Goal: Check status: Check status

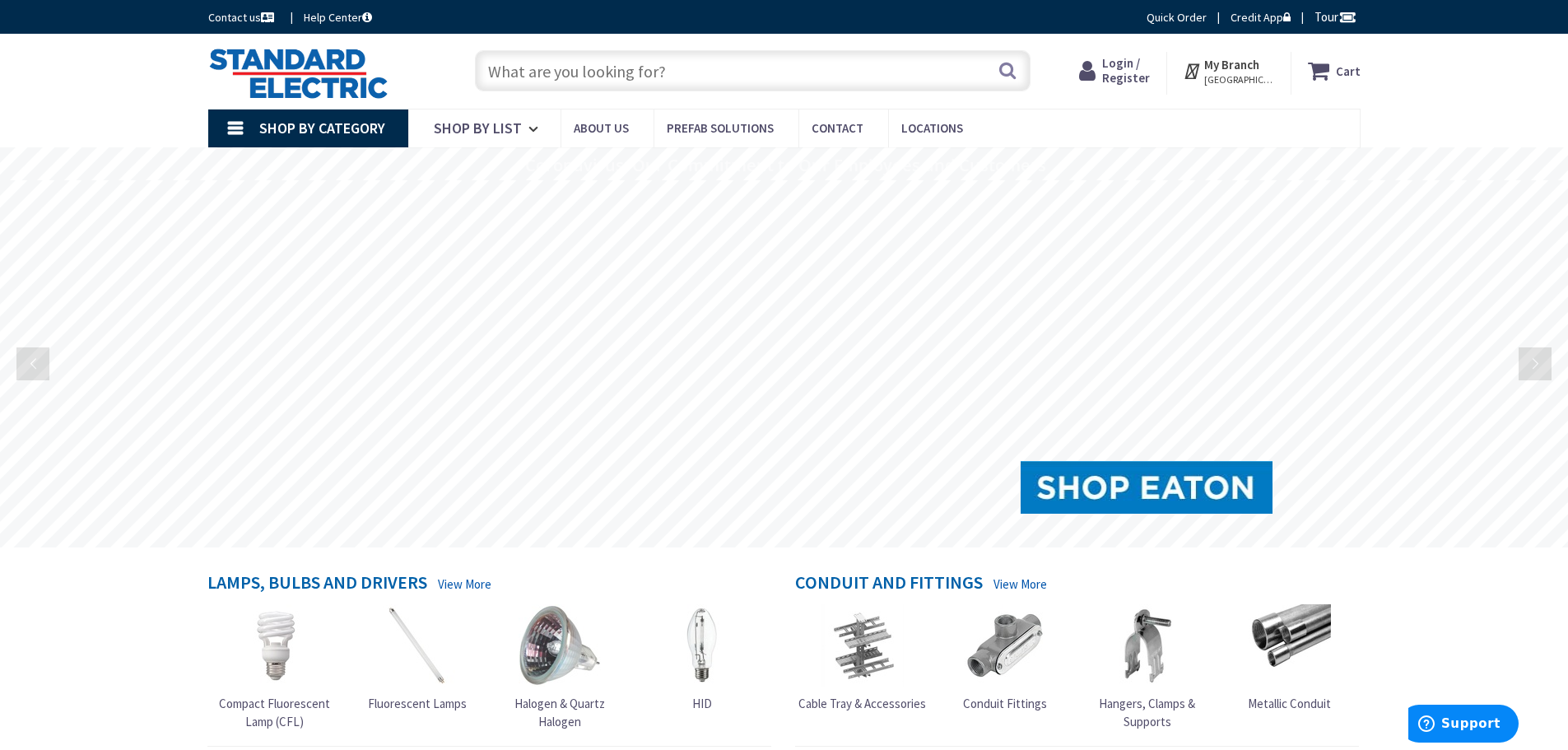
drag, startPoint x: 1034, startPoint y: 78, endPoint x: 1122, endPoint y: 75, distance: 88.1
click at [1122, 75] on span "Login / Register" at bounding box center [1126, 71] width 48 height 31
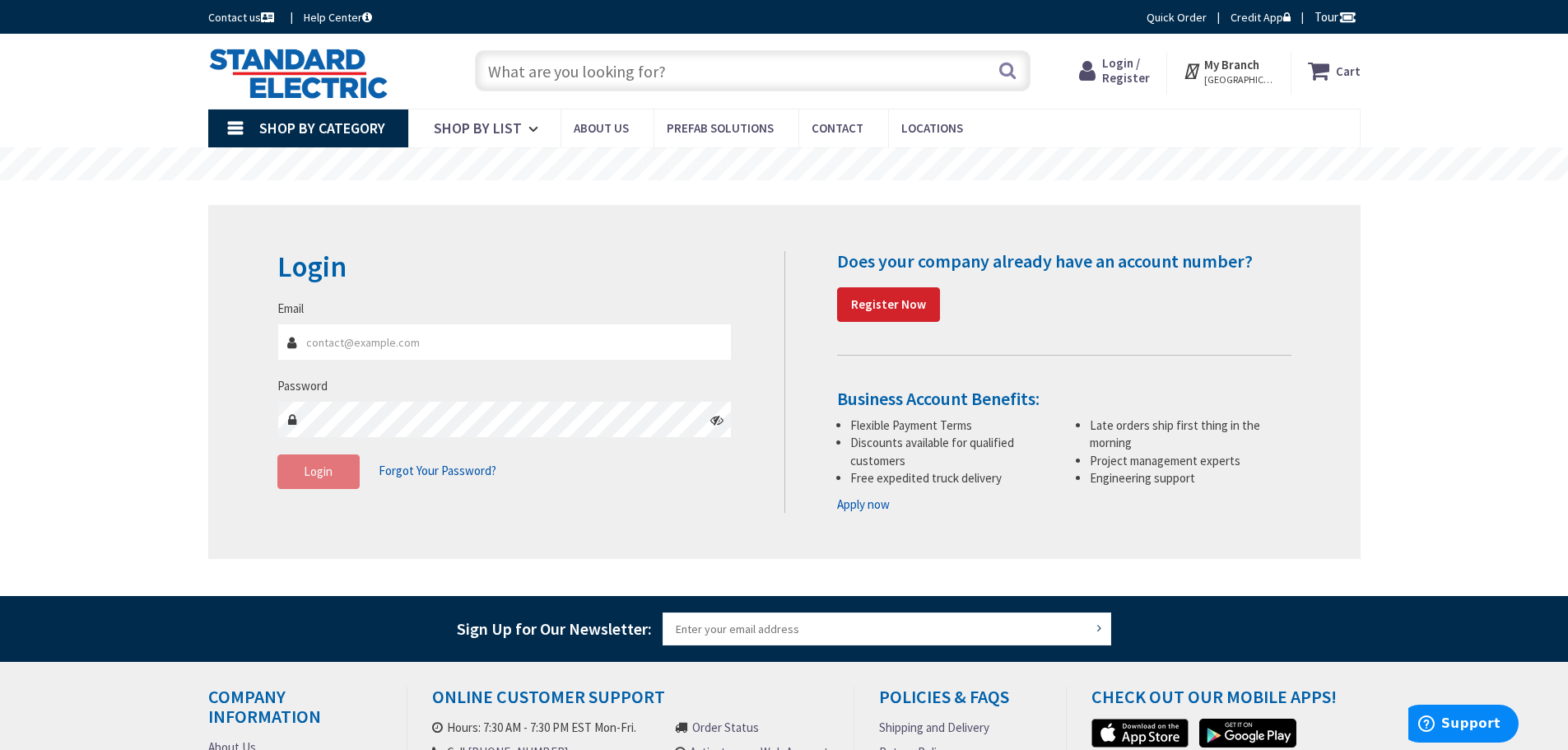
type input "tony@atkinsonelectricllc.com"
click at [324, 471] on span "Login" at bounding box center [318, 471] width 29 height 15
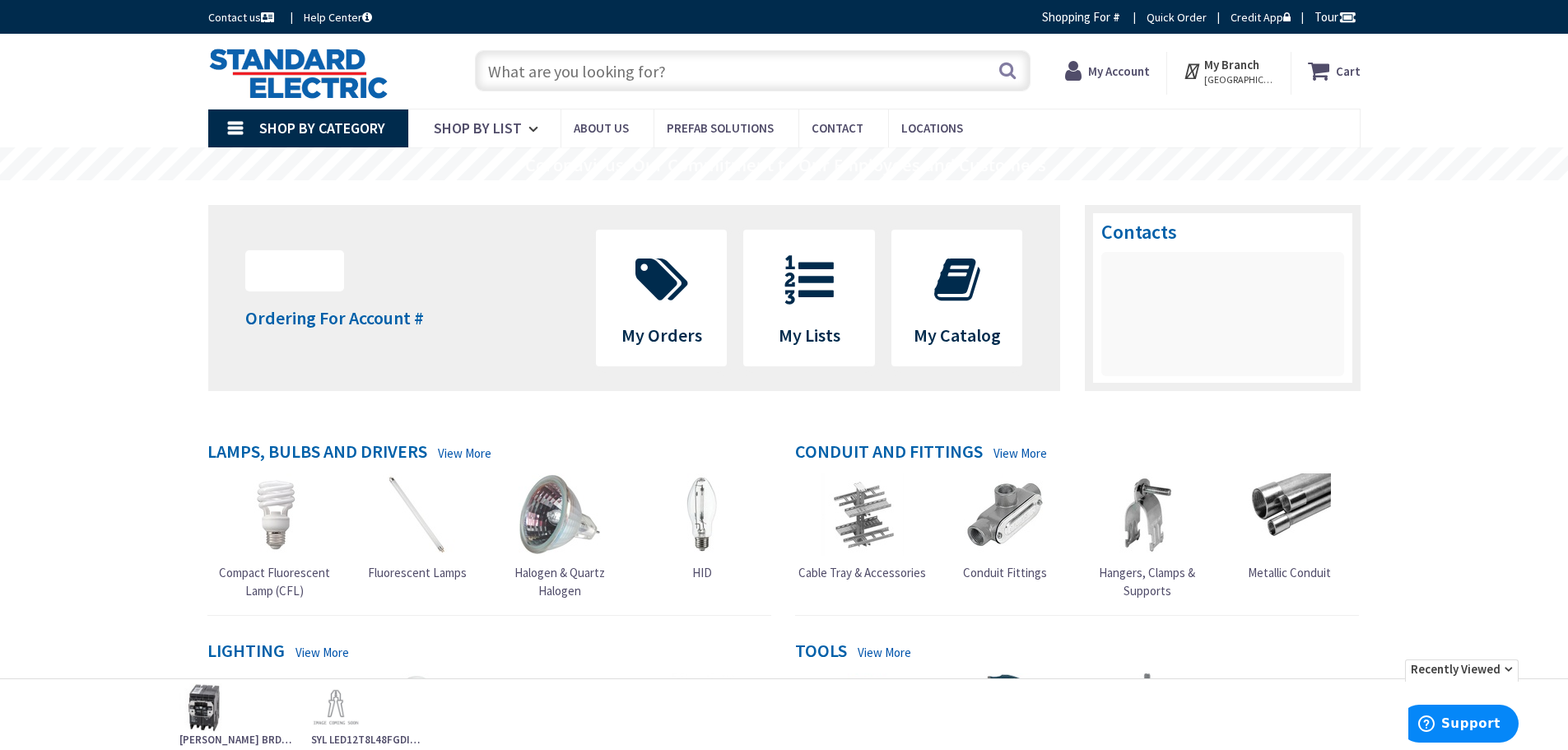
click at [566, 72] on input "text" at bounding box center [753, 70] width 555 height 41
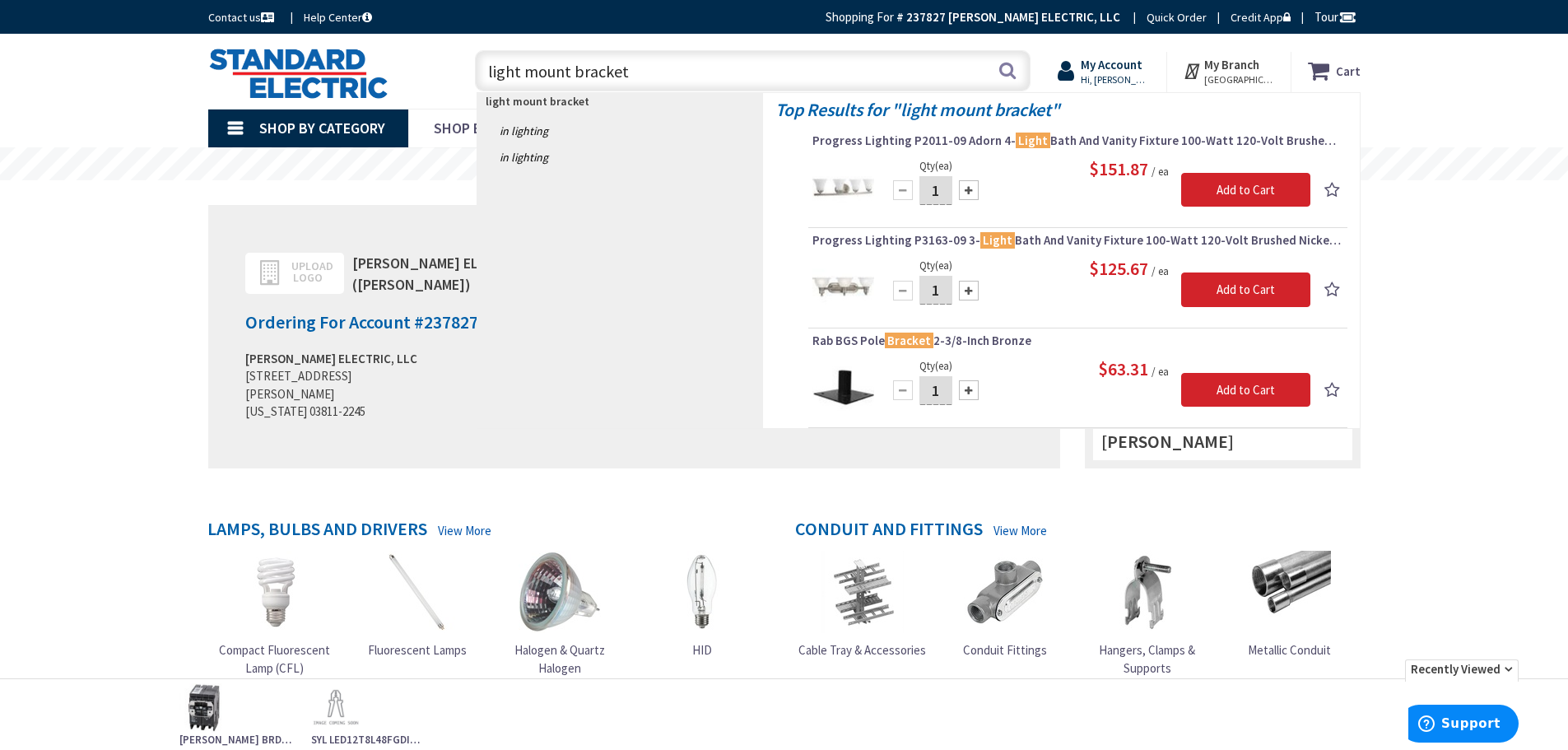
type input "light mount bracket"
click at [1132, 79] on span "Hi, Anthony" at bounding box center [1115, 80] width 70 height 14
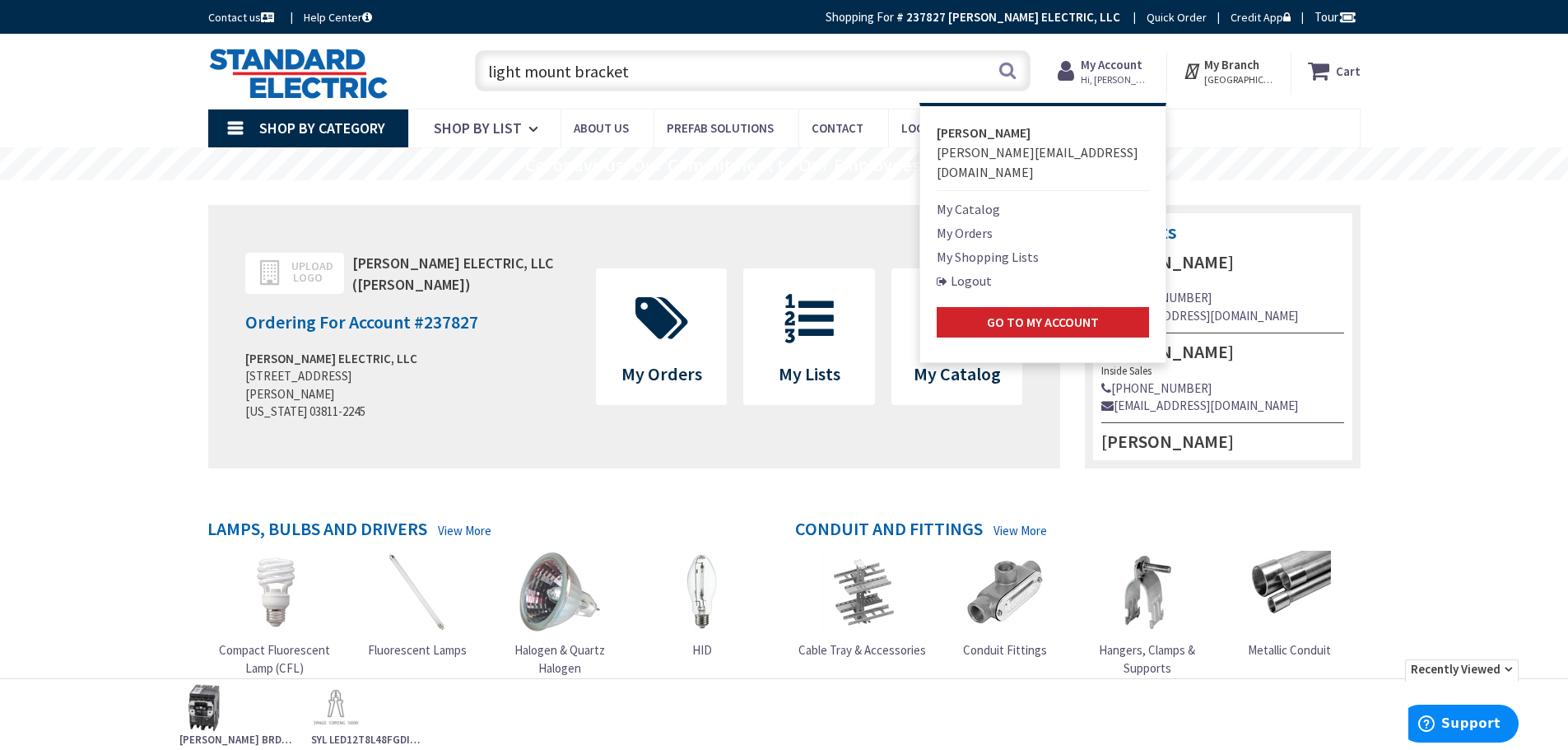
click at [990, 223] on link "My Orders" at bounding box center [965, 233] width 56 height 20
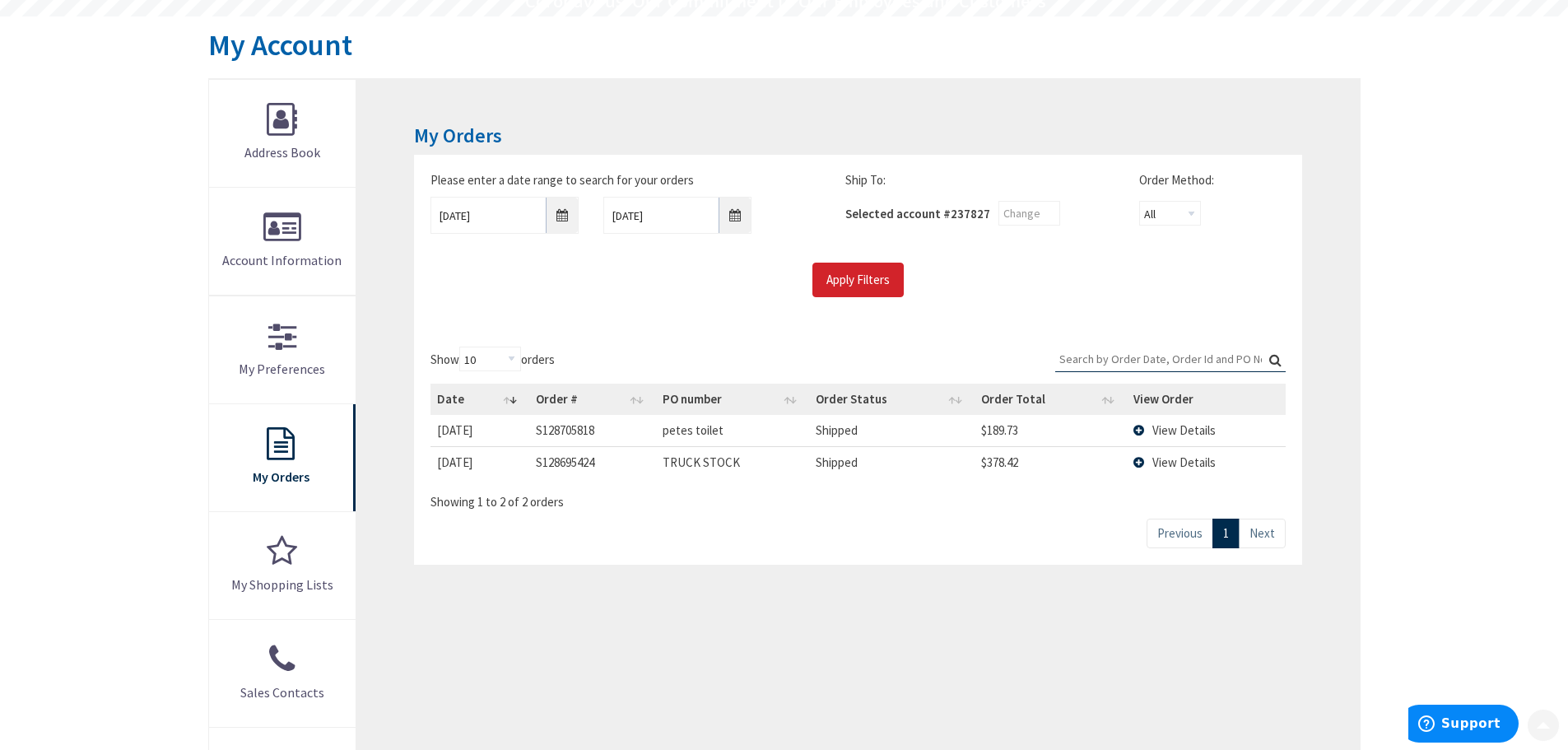
scroll to position [164, 0]
click at [1142, 458] on td "View Details" at bounding box center [1206, 461] width 158 height 31
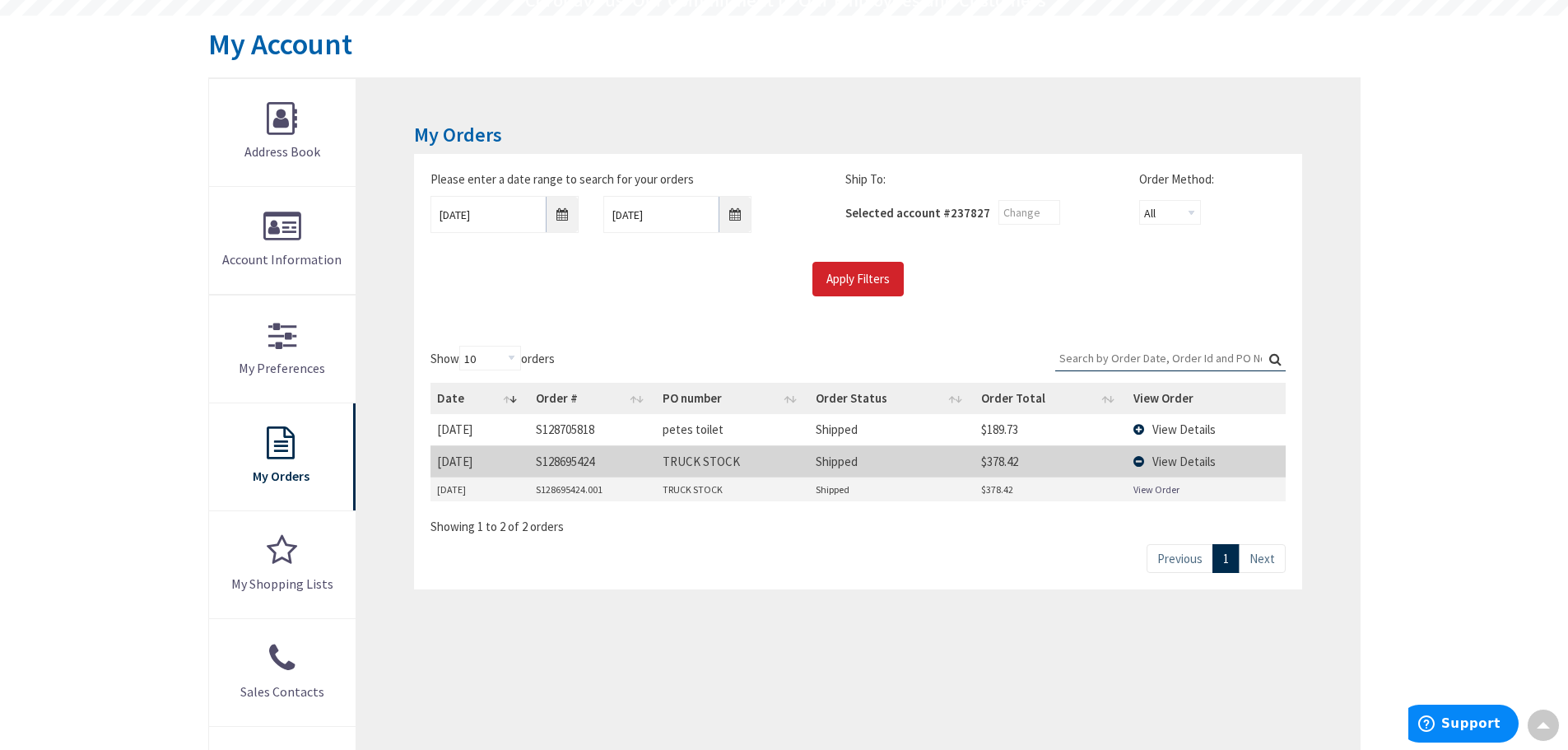
click at [1156, 484] on link "View Order" at bounding box center [1156, 489] width 46 height 14
click at [1151, 489] on link "View Order" at bounding box center [1156, 489] width 46 height 14
click at [1168, 488] on link "View Order" at bounding box center [1156, 489] width 46 height 14
click at [1162, 492] on link "View Order" at bounding box center [1156, 489] width 46 height 14
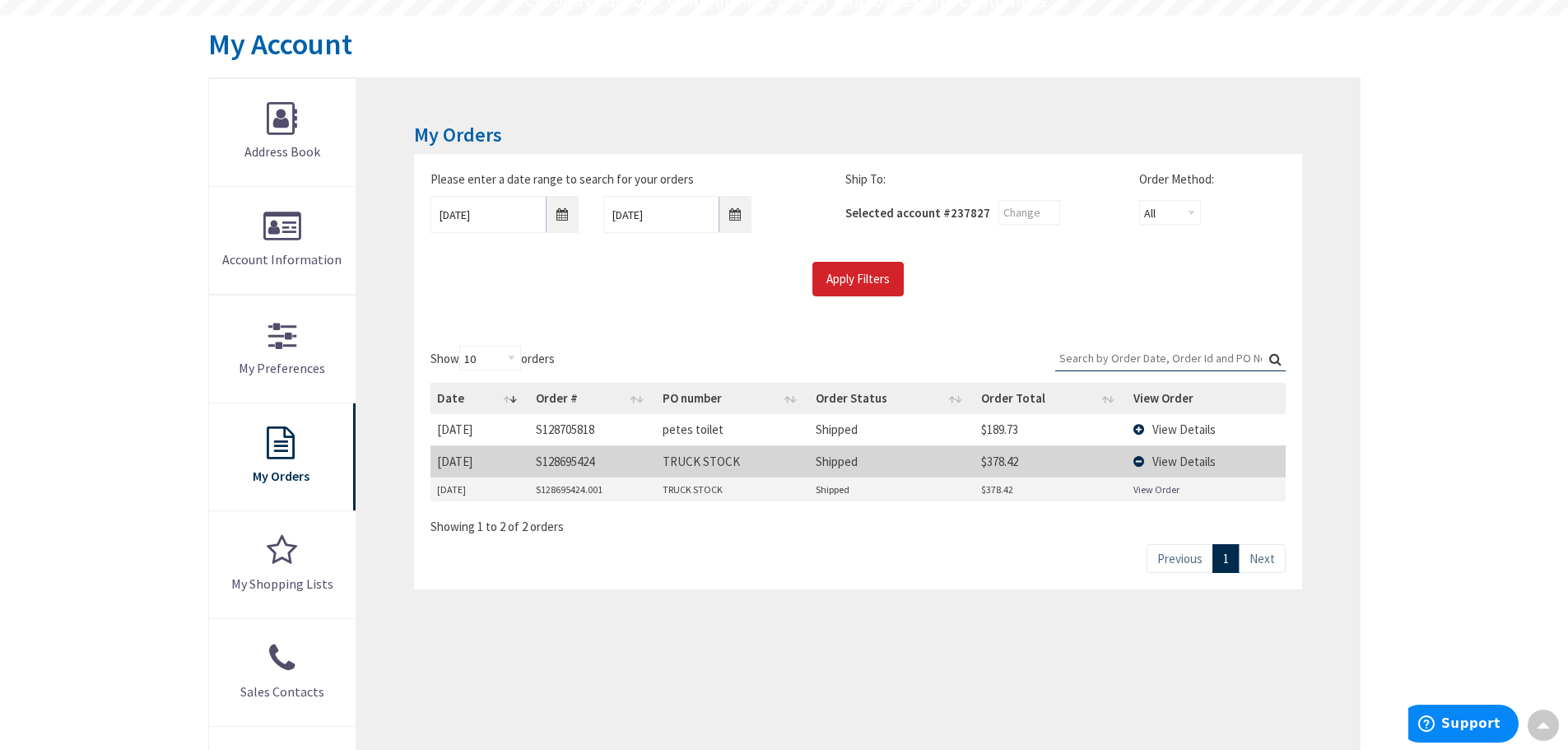
click at [1163, 488] on link "View Order" at bounding box center [1156, 489] width 46 height 14
click at [1203, 427] on span "View Details" at bounding box center [1184, 429] width 64 height 15
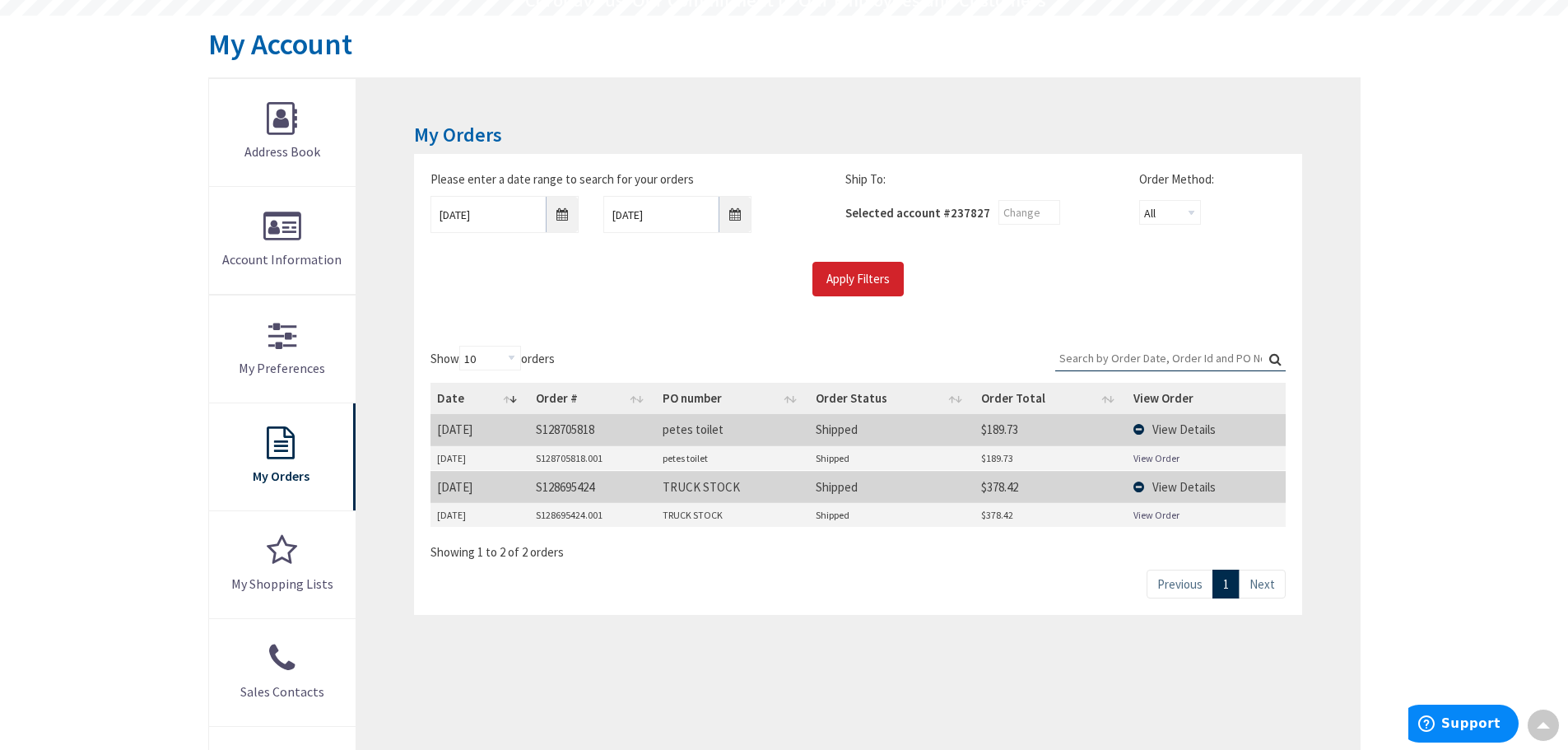
click at [1144, 457] on link "View Order" at bounding box center [1156, 457] width 46 height 14
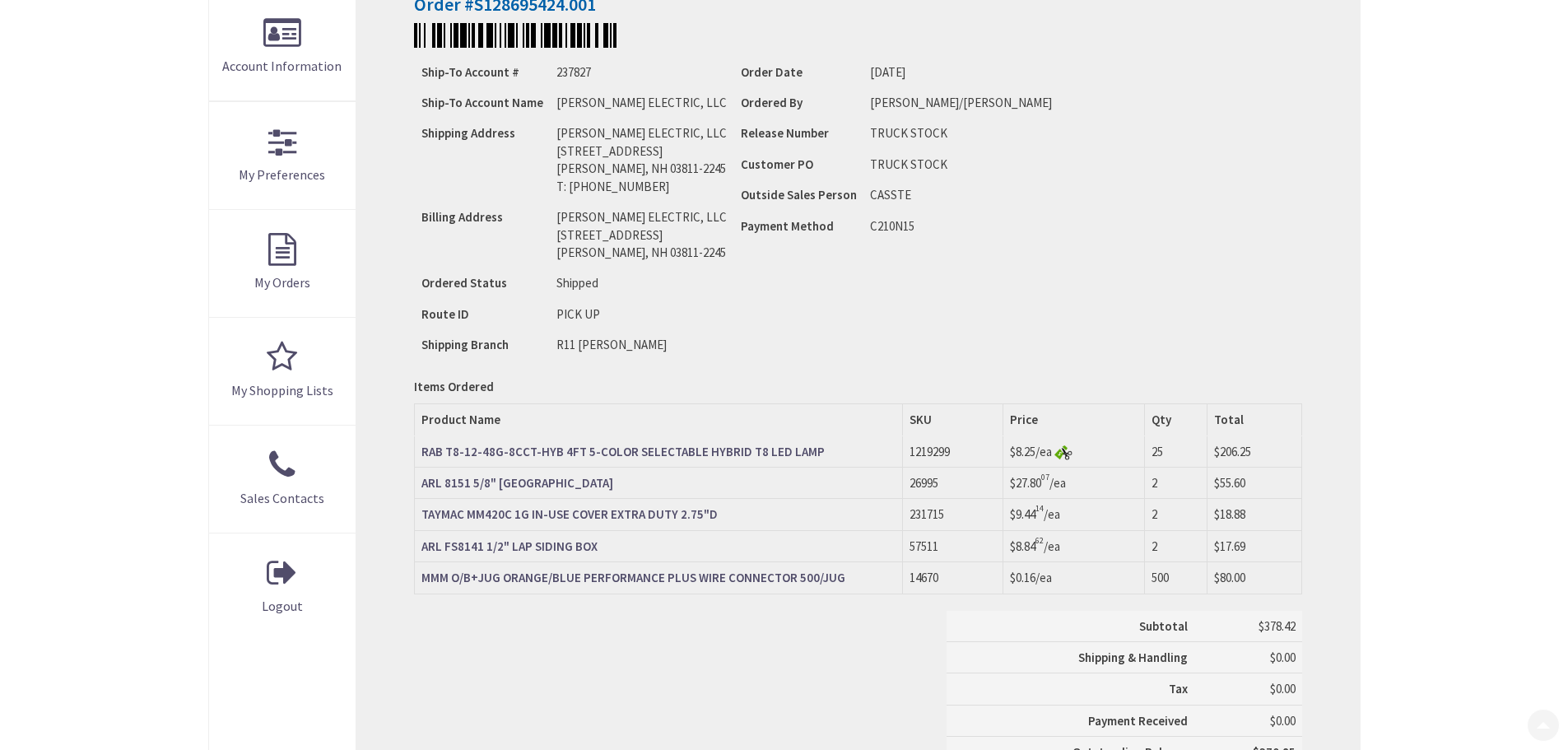
scroll to position [412, 0]
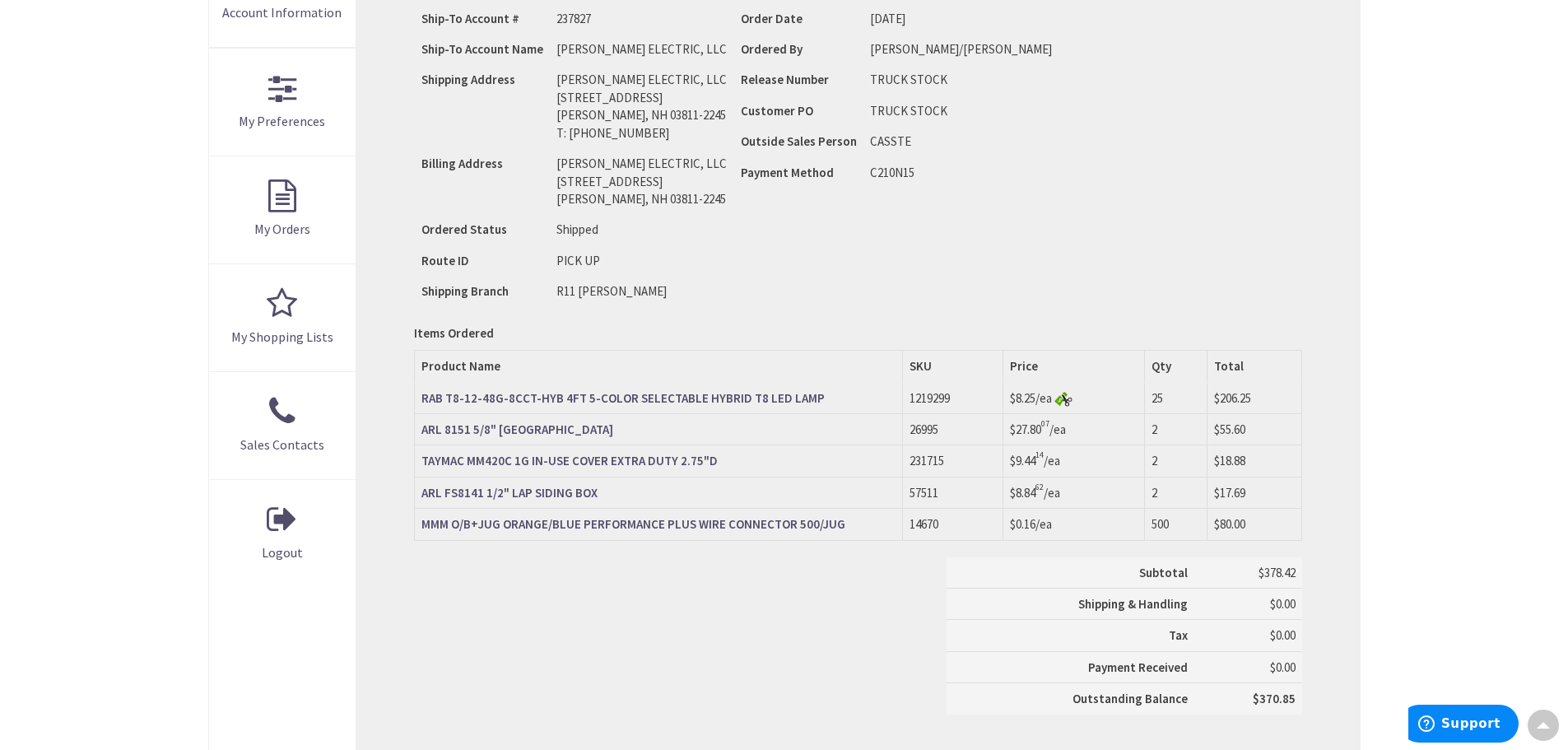
click at [555, 430] on strong "ARL 8151 5/8" SIDING MOUNTING KIT" at bounding box center [517, 429] width 191 height 15
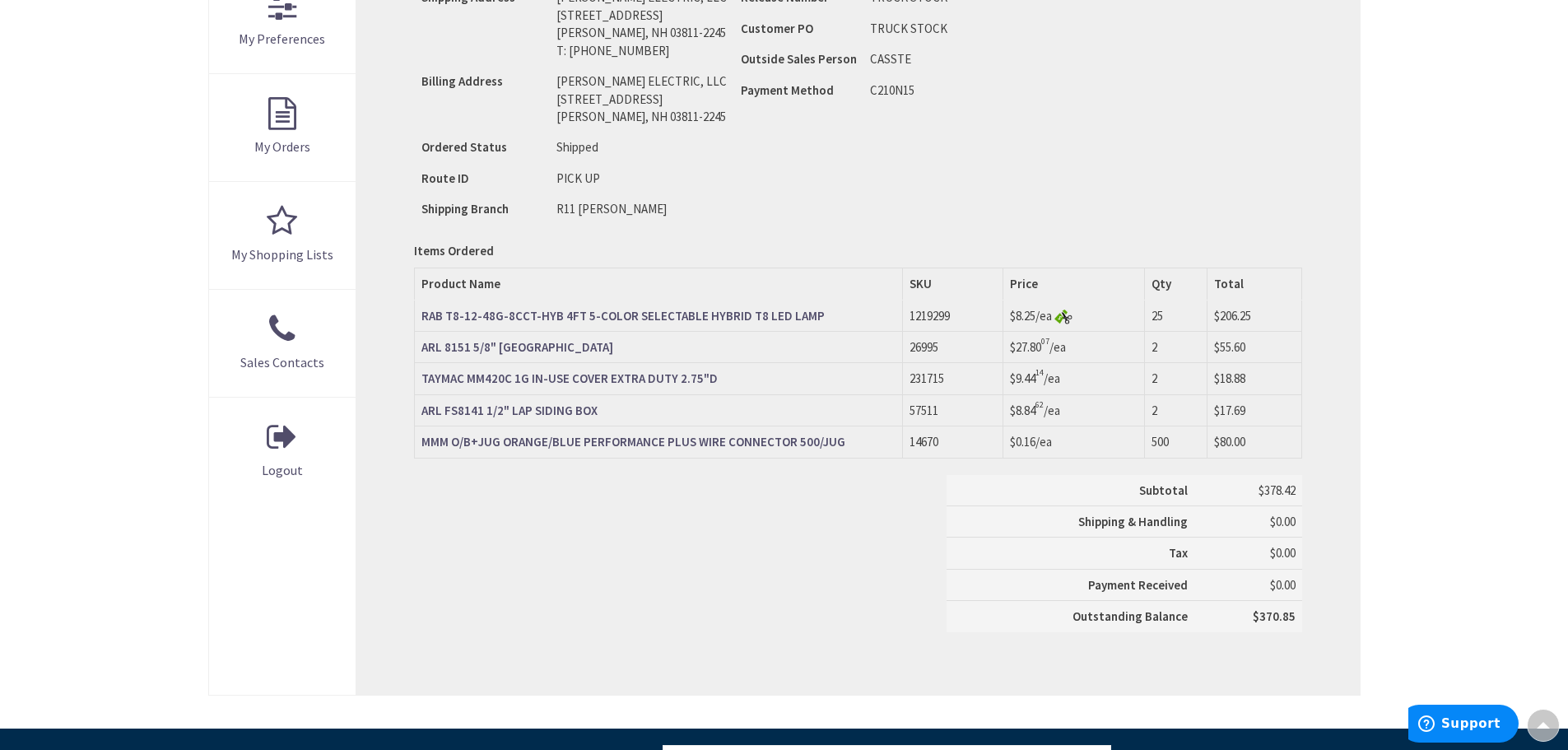
click at [538, 410] on strong "ARL FS8141 1/2" LAP SIDING BOX" at bounding box center [510, 410] width 176 height 15
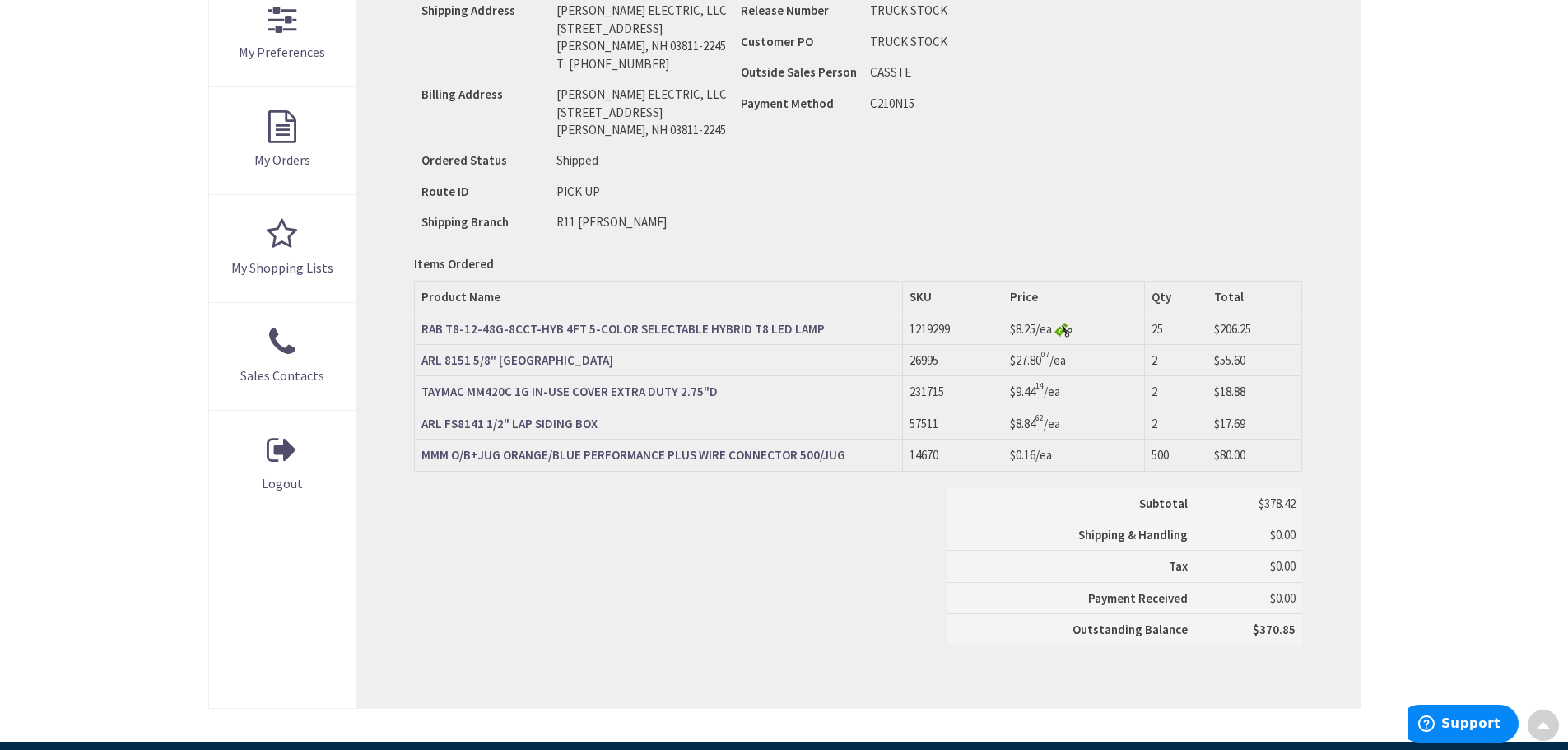
scroll to position [658, 0]
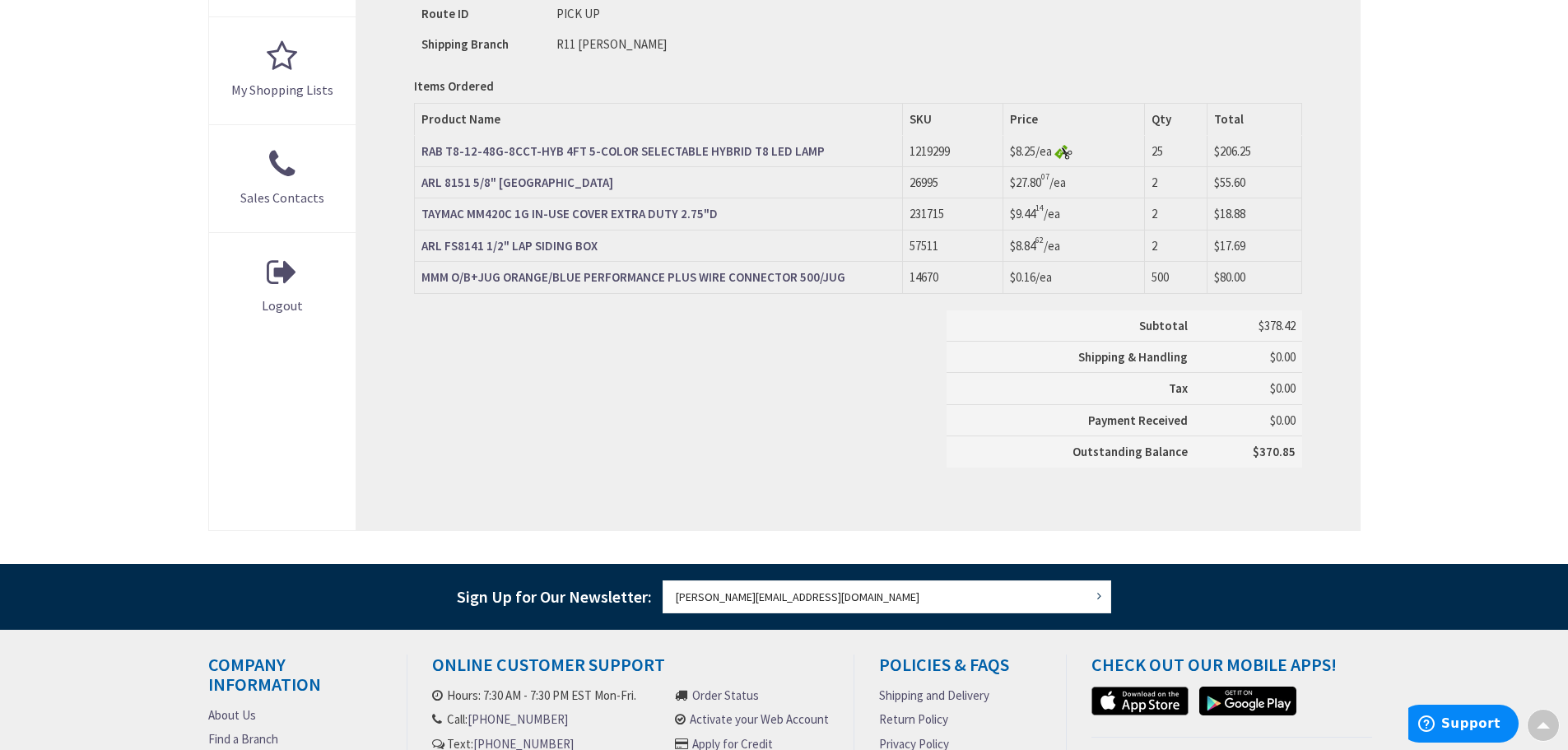
click at [657, 211] on strong "TAYMAC MM420C 1G IN-USE COVER EXTRA DUTY 2.75"D" at bounding box center [570, 213] width 297 height 15
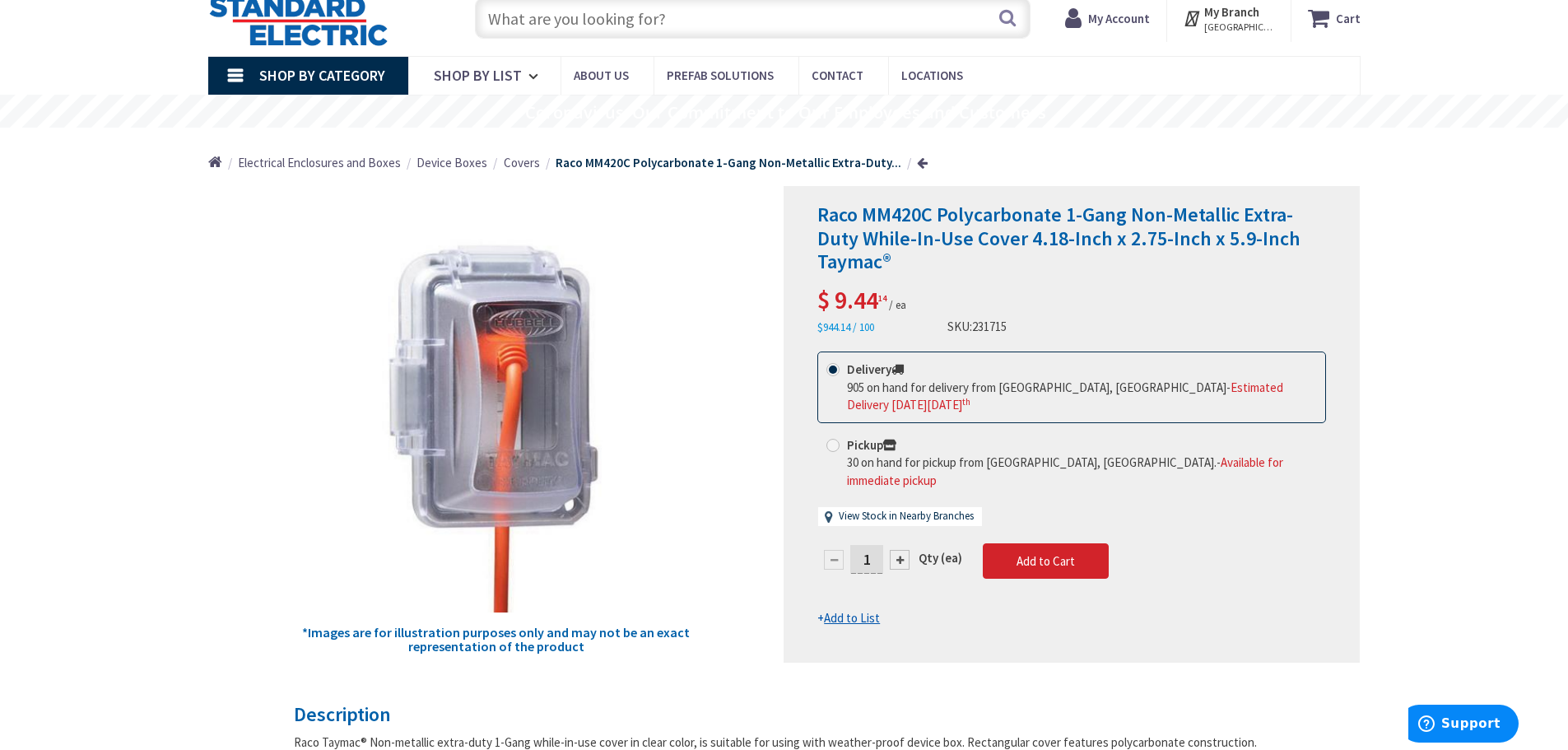
scroll to position [83, 0]
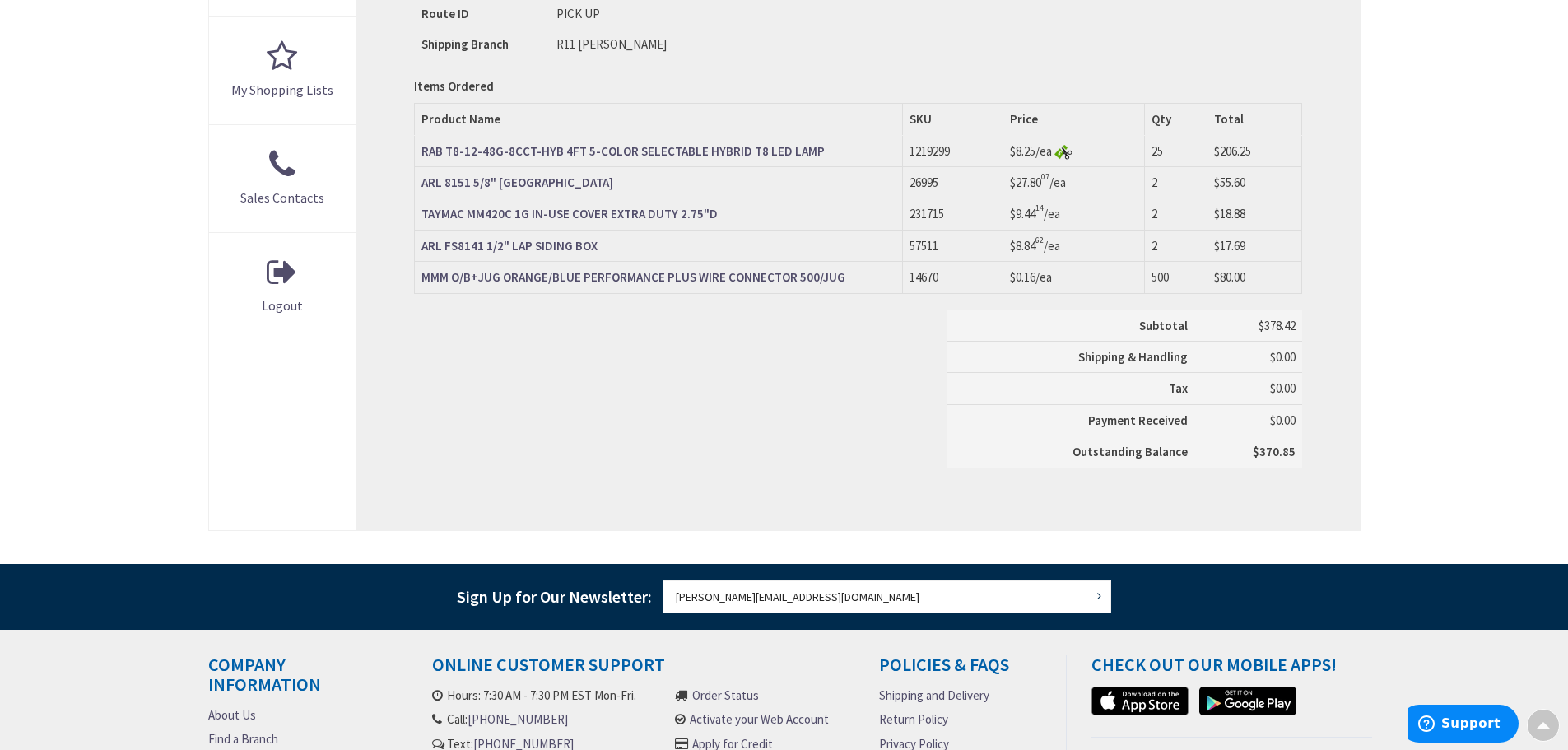
click at [685, 147] on strong "RAB T8-12-48G-8CCT-HYB 4FT 5-COLOR SELECTABLE HYBRID T8 LED LAMP" at bounding box center [623, 151] width 404 height 15
